Goal: Information Seeking & Learning: Learn about a topic

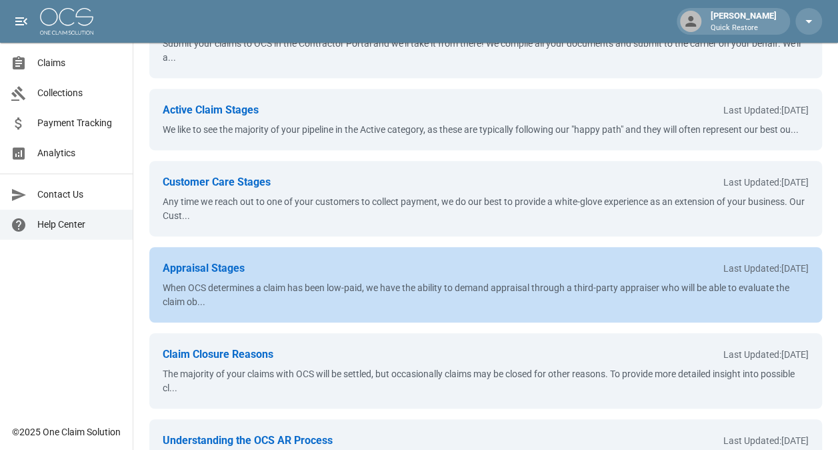
scroll to position [283, 0]
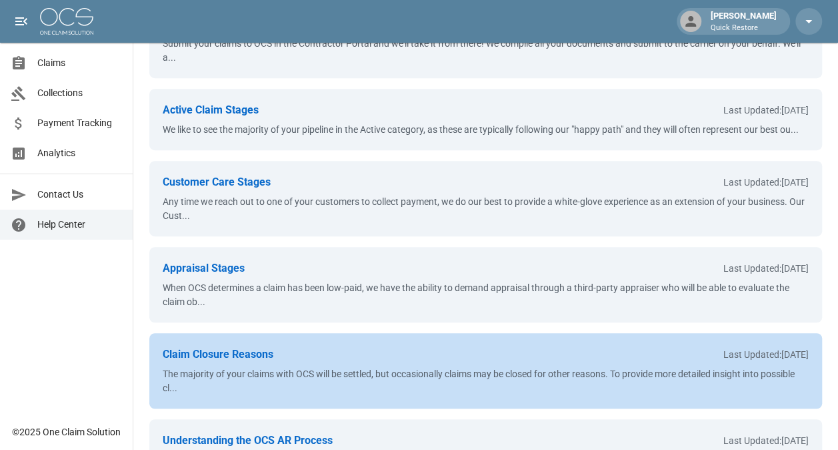
click at [419, 395] on div "The majority of your claims with OCS will be settled, but occasionally claims m…" at bounding box center [486, 381] width 646 height 28
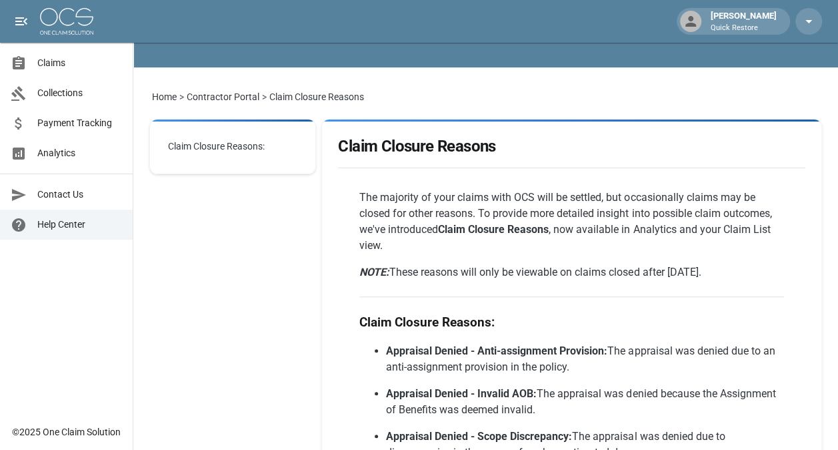
scroll to position [65, 0]
drag, startPoint x: 423, startPoint y: 213, endPoint x: 451, endPoint y: 213, distance: 28.0
click at [451, 213] on p "The majority of your claims with OCS will be settled, but occasionally claims m…" at bounding box center [572, 221] width 425 height 64
drag, startPoint x: 451, startPoint y: 213, endPoint x: 426, endPoint y: 259, distance: 52.5
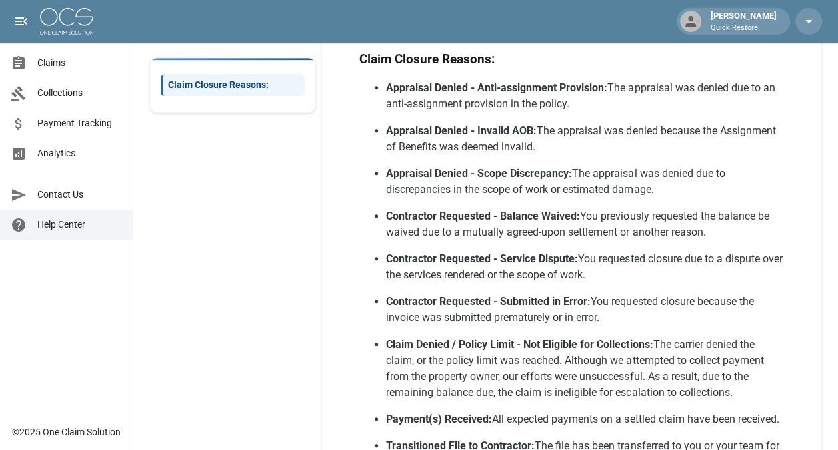
scroll to position [329, 0]
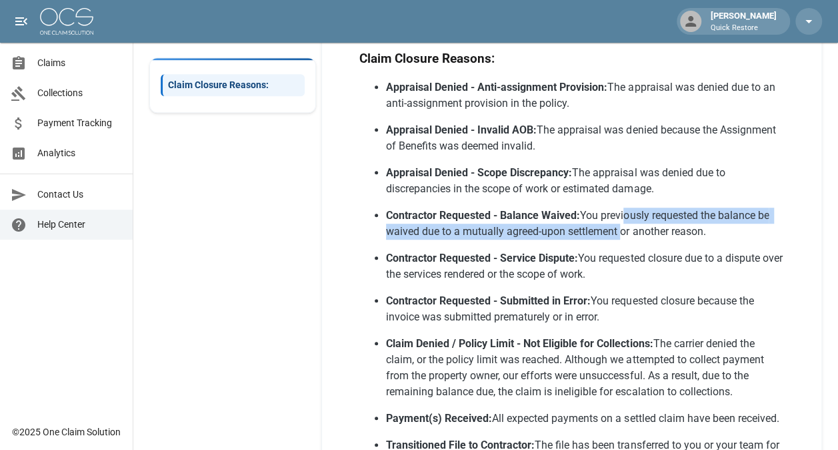
drag, startPoint x: 629, startPoint y: 216, endPoint x: 623, endPoint y: 231, distance: 15.9
click at [623, 231] on span "You previously requested the balance be waived due to a mutually agreed-upon se…" at bounding box center [579, 223] width 386 height 29
drag, startPoint x: 623, startPoint y: 231, endPoint x: 546, endPoint y: 233, distance: 77.4
click at [546, 233] on span "You previously requested the balance be waived due to a mutually agreed-upon se…" at bounding box center [579, 223] width 386 height 29
click at [562, 231] on span "You previously requested the balance be waived due to a mutually agreed-upon se…" at bounding box center [579, 223] width 386 height 29
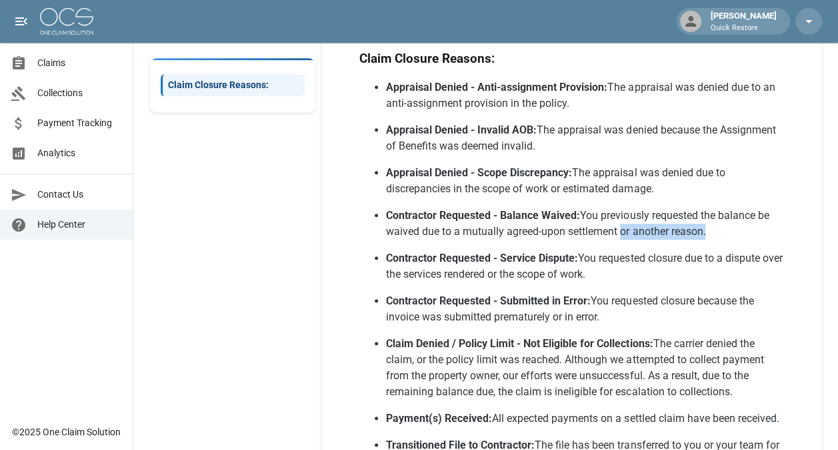
drag, startPoint x: 627, startPoint y: 235, endPoint x: 685, endPoint y: 243, distance: 58.6
click at [685, 243] on ul "Appraisal Denied - Anti-assignment Provision: The appraisal was denied due to a…" at bounding box center [572, 391] width 425 height 624
drag, startPoint x: 685, startPoint y: 243, endPoint x: 629, endPoint y: 233, distance: 56.8
click at [629, 233] on span "You previously requested the balance be waived due to a mutually agreed-upon se…" at bounding box center [579, 223] width 386 height 29
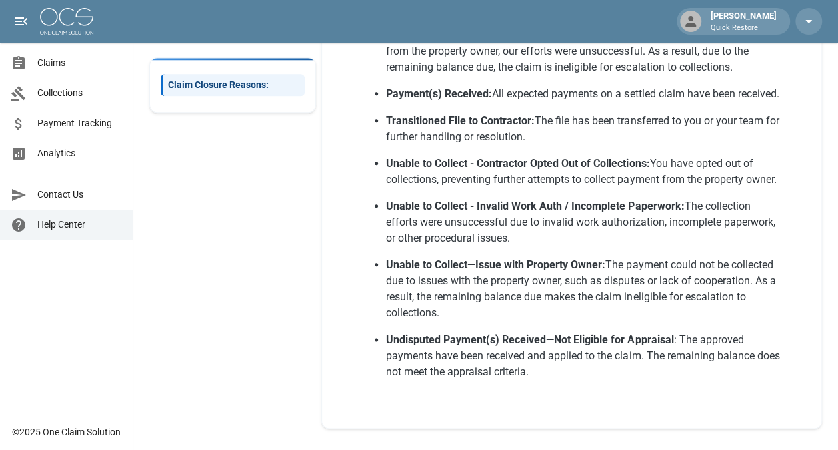
scroll to position [668, 0]
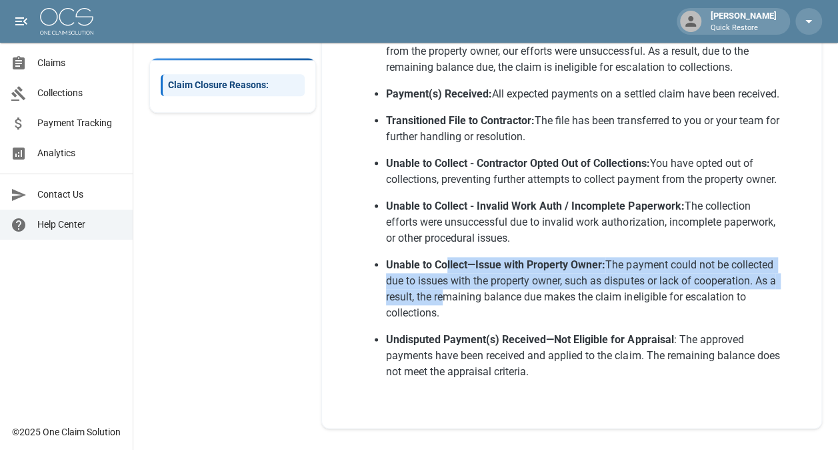
drag, startPoint x: 448, startPoint y: 267, endPoint x: 448, endPoint y: 304, distance: 36.7
click at [448, 304] on p "Unable to Collect—Issue with Property Owner: The payment could not be collected…" at bounding box center [585, 289] width 398 height 64
click at [422, 302] on span "The payment could not be collected due to issues with the property owner, such …" at bounding box center [582, 288] width 392 height 61
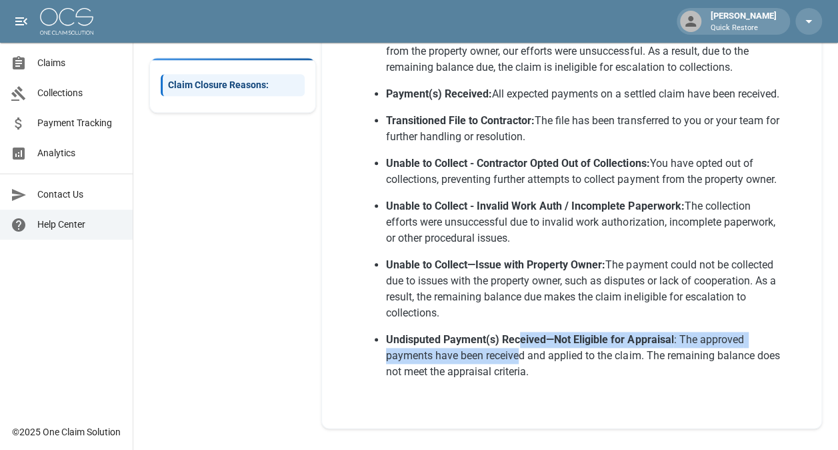
drag, startPoint x: 516, startPoint y: 342, endPoint x: 516, endPoint y: 363, distance: 20.7
click at [516, 363] on p "Undisputed Payment(s) Received—Not Eligible for Appraisal : The approved paymen…" at bounding box center [585, 356] width 398 height 48
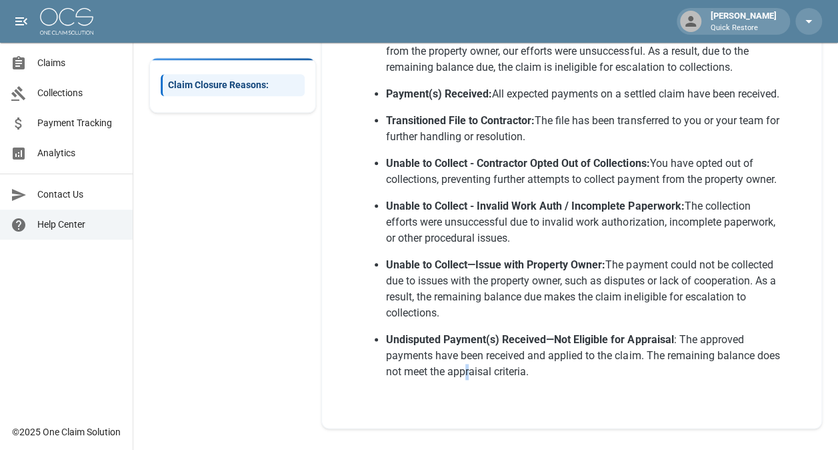
drag, startPoint x: 516, startPoint y: 363, endPoint x: 470, endPoint y: 364, distance: 46.7
click at [470, 364] on p "Undisputed Payment(s) Received—Not Eligible for Appraisal : The approved paymen…" at bounding box center [585, 356] width 398 height 48
